Goal: Task Accomplishment & Management: Complete application form

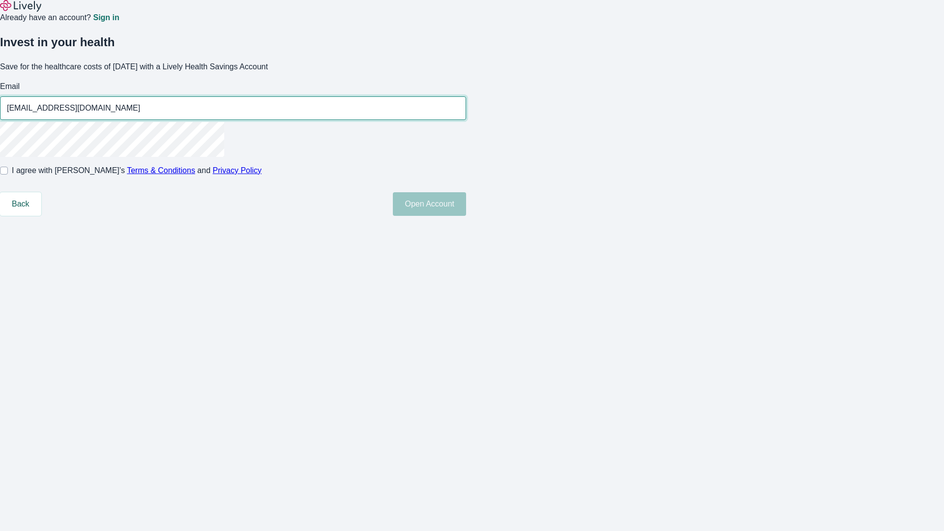
type input "[EMAIL_ADDRESS][DOMAIN_NAME]"
click at [8, 175] on input "I agree with Lively’s Terms & Conditions and Privacy Policy" at bounding box center [4, 171] width 8 height 8
checkbox input "true"
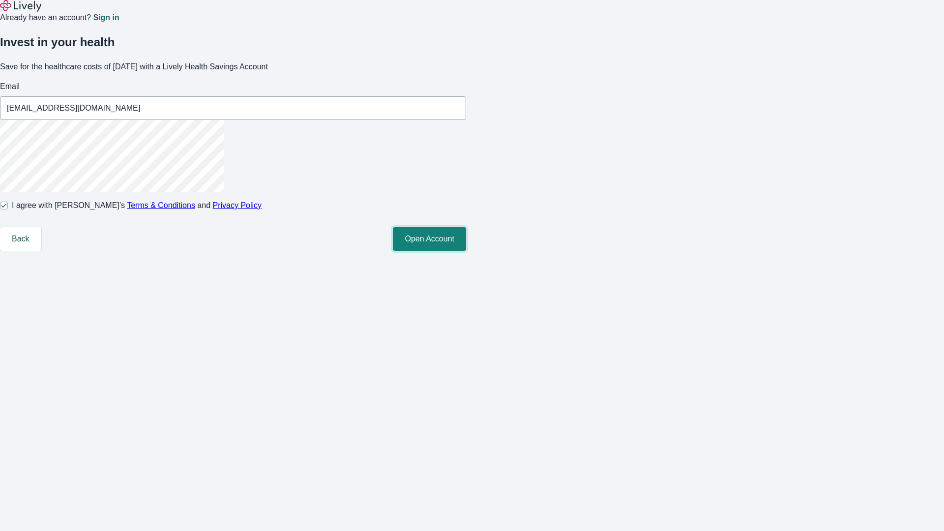
click at [466, 251] on button "Open Account" at bounding box center [429, 239] width 73 height 24
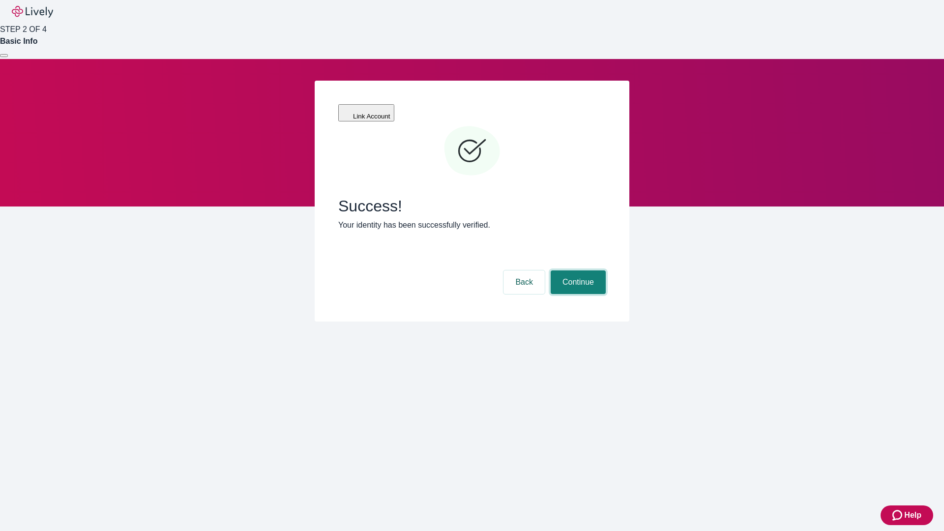
click at [577, 270] on button "Continue" at bounding box center [578, 282] width 55 height 24
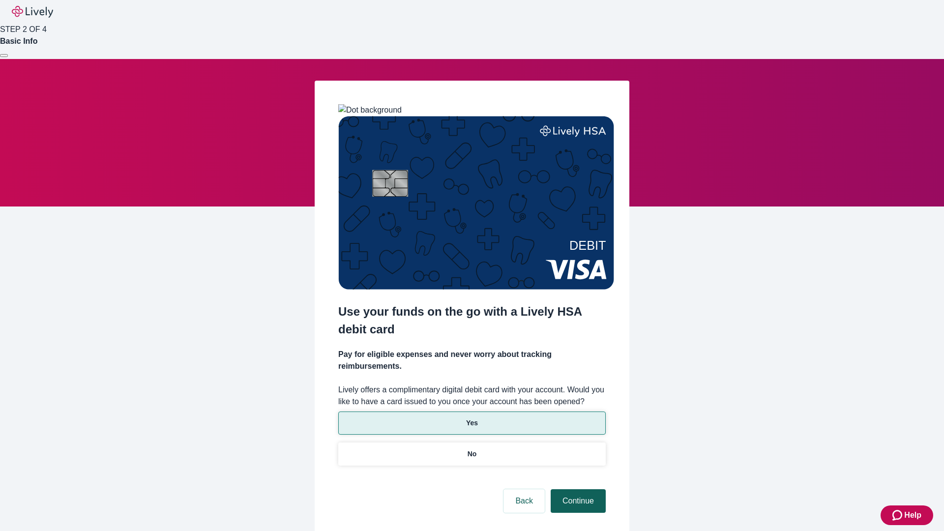
click at [471, 418] on p "Yes" at bounding box center [472, 423] width 12 height 10
click at [577, 489] on button "Continue" at bounding box center [578, 501] width 55 height 24
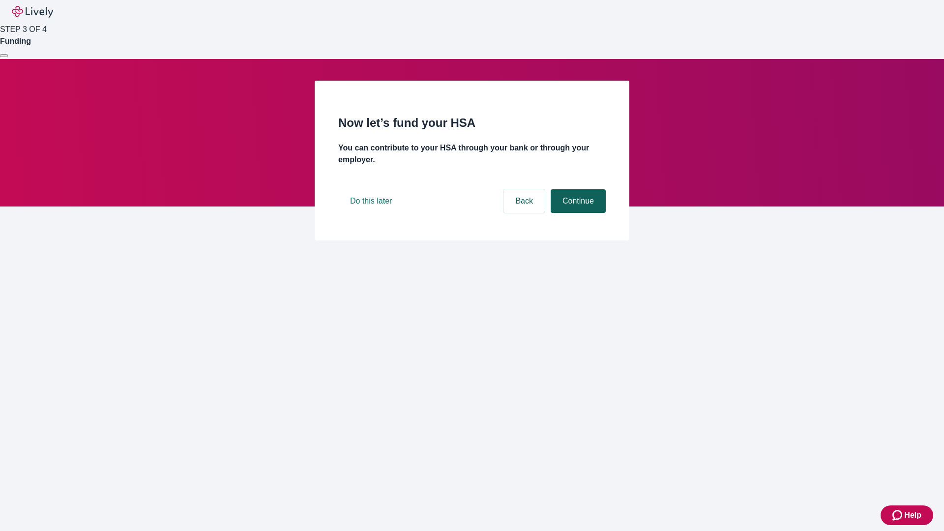
click at [577, 213] on button "Continue" at bounding box center [578, 201] width 55 height 24
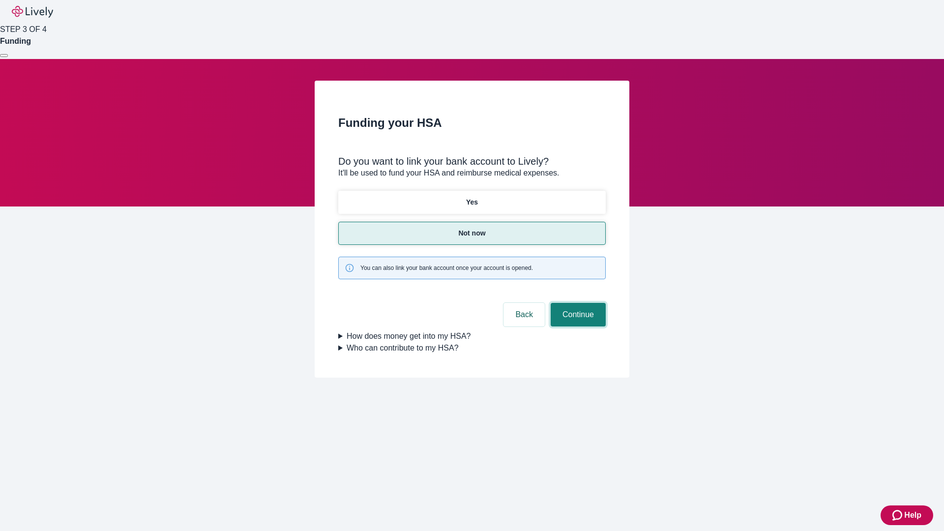
click at [577, 303] on button "Continue" at bounding box center [578, 315] width 55 height 24
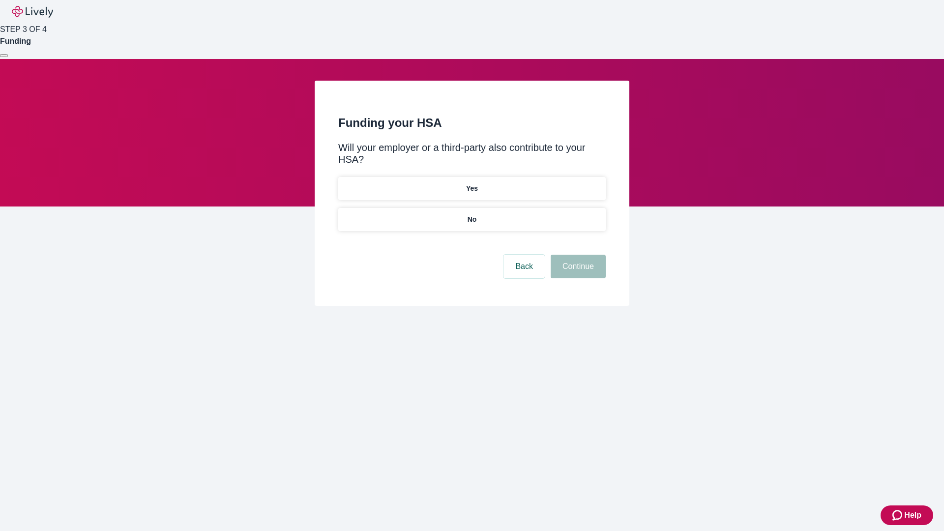
click at [471, 214] on p "No" at bounding box center [471, 219] width 9 height 10
click at [577, 255] on button "Continue" at bounding box center [578, 267] width 55 height 24
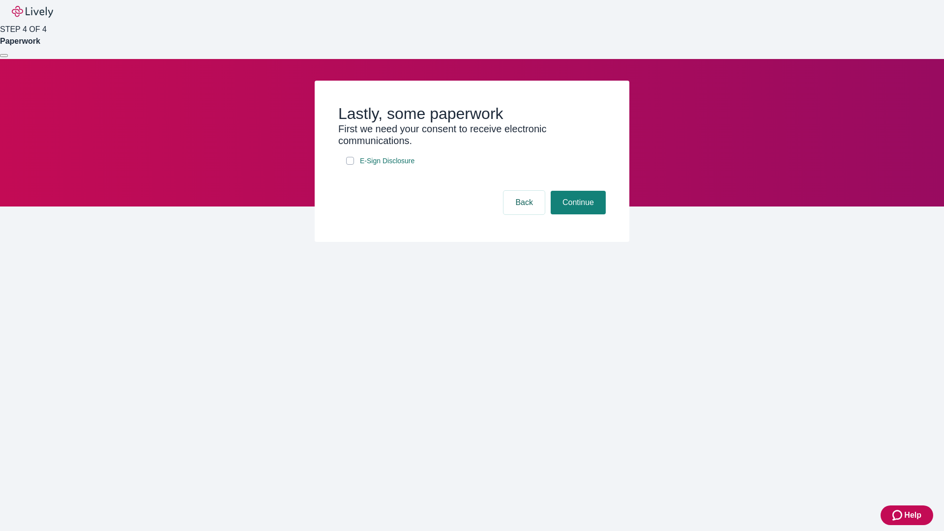
click at [350, 165] on input "E-Sign Disclosure" at bounding box center [350, 161] width 8 height 8
checkbox input "true"
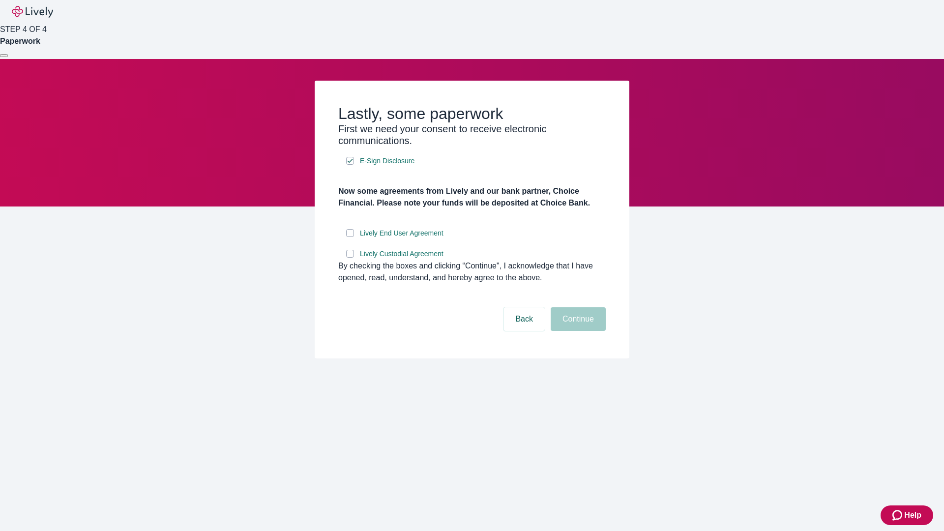
click at [350, 237] on input "Lively End User Agreement" at bounding box center [350, 233] width 8 height 8
checkbox input "true"
click at [350, 258] on input "Lively Custodial Agreement" at bounding box center [350, 254] width 8 height 8
checkbox input "true"
click at [577, 331] on button "Continue" at bounding box center [578, 319] width 55 height 24
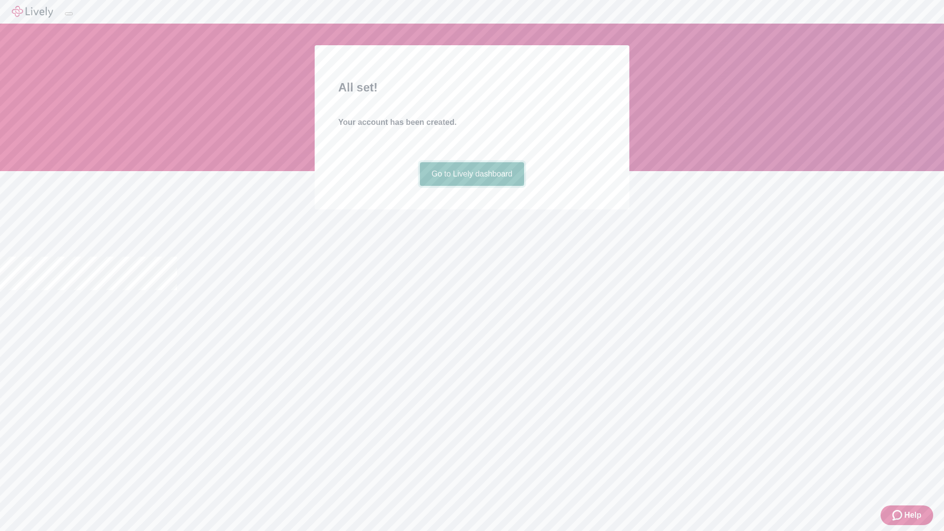
click at [471, 186] on link "Go to Lively dashboard" at bounding box center [472, 174] width 105 height 24
